Goal: Task Accomplishment & Management: Manage account settings

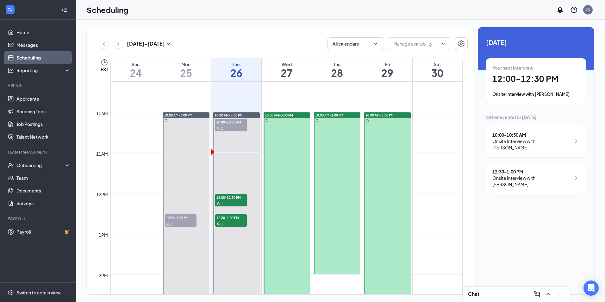
scroll to position [374, 0]
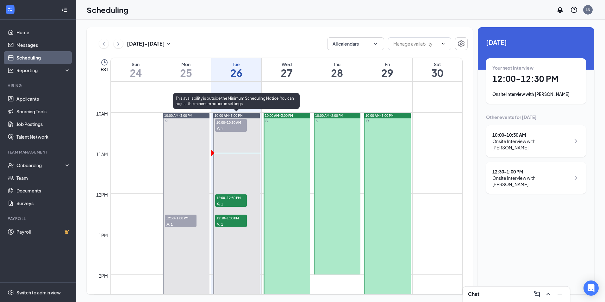
click at [233, 199] on span "12:00-12:30 PM" at bounding box center [231, 197] width 32 height 6
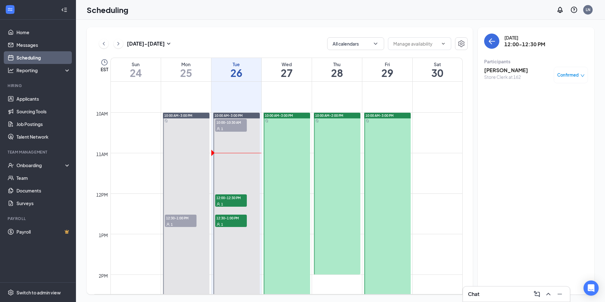
click at [496, 72] on h3 "[PERSON_NAME]" at bounding box center [506, 70] width 44 height 7
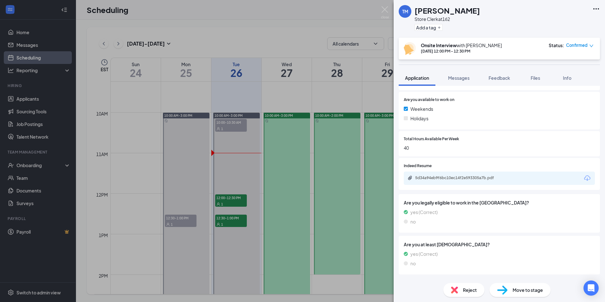
scroll to position [252, 0]
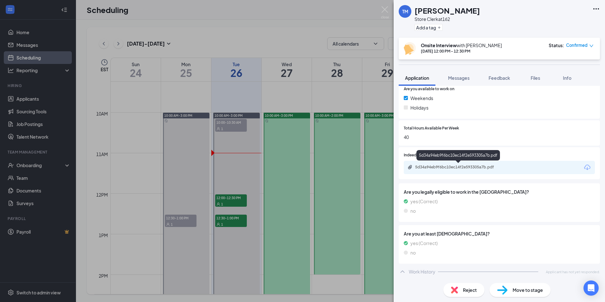
click at [461, 167] on div "5d34a94eb9f6bc10ec14f2e593305a7b.pdf" at bounding box center [459, 167] width 89 height 5
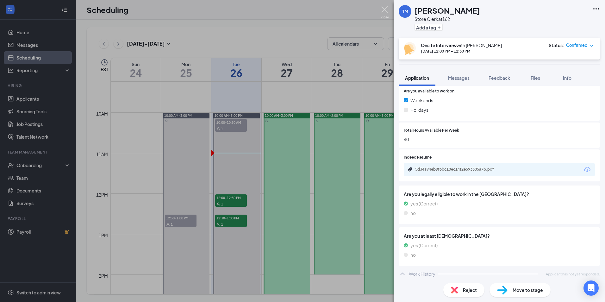
click at [381, 10] on img at bounding box center [385, 12] width 8 height 12
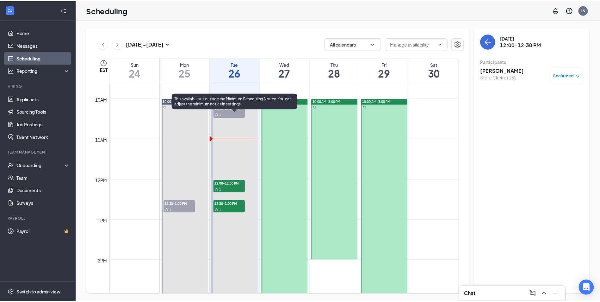
scroll to position [374, 0]
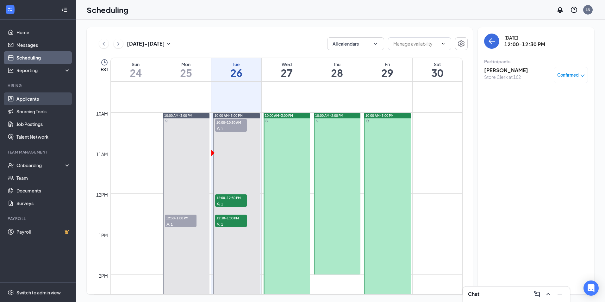
click at [37, 97] on link "Applicants" at bounding box center [43, 98] width 54 height 13
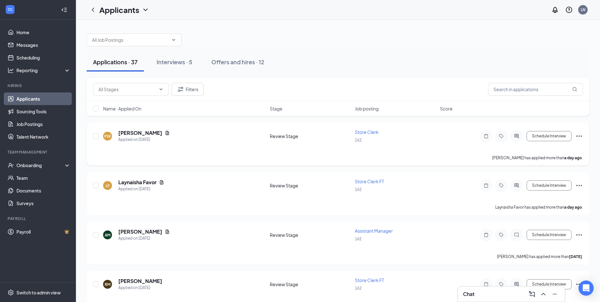
click at [580, 136] on icon "Ellipses" at bounding box center [580, 135] width 6 height 1
